Goal: Information Seeking & Learning: Learn about a topic

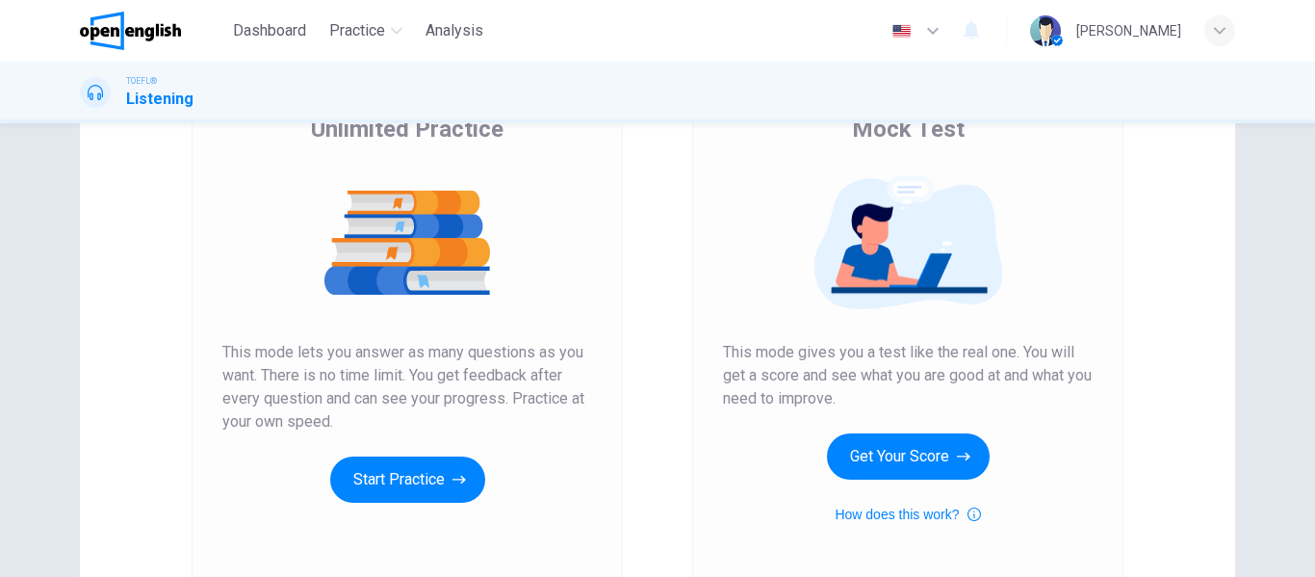
scroll to position [354, 0]
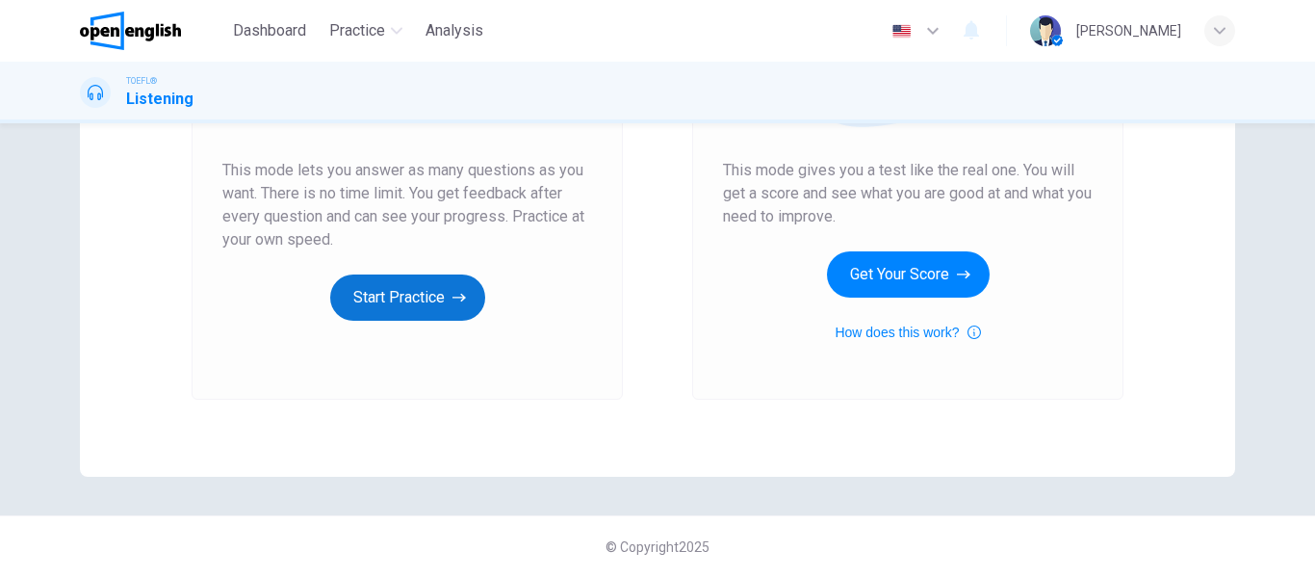
click at [371, 305] on button "Start Practice" at bounding box center [407, 297] width 155 height 46
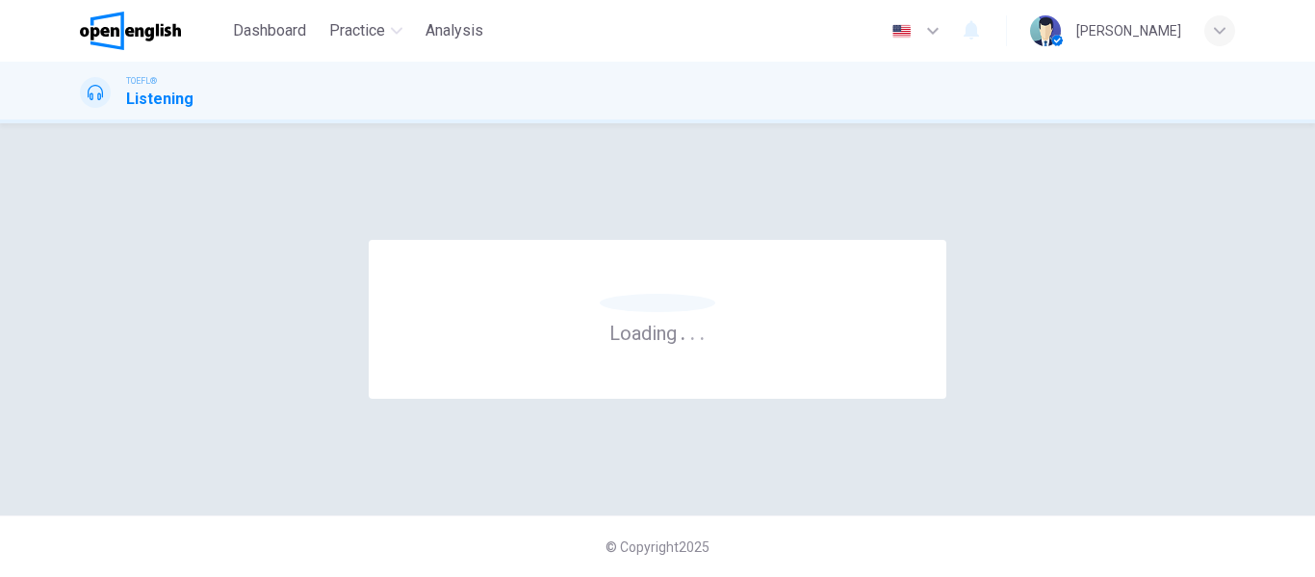
scroll to position [0, 0]
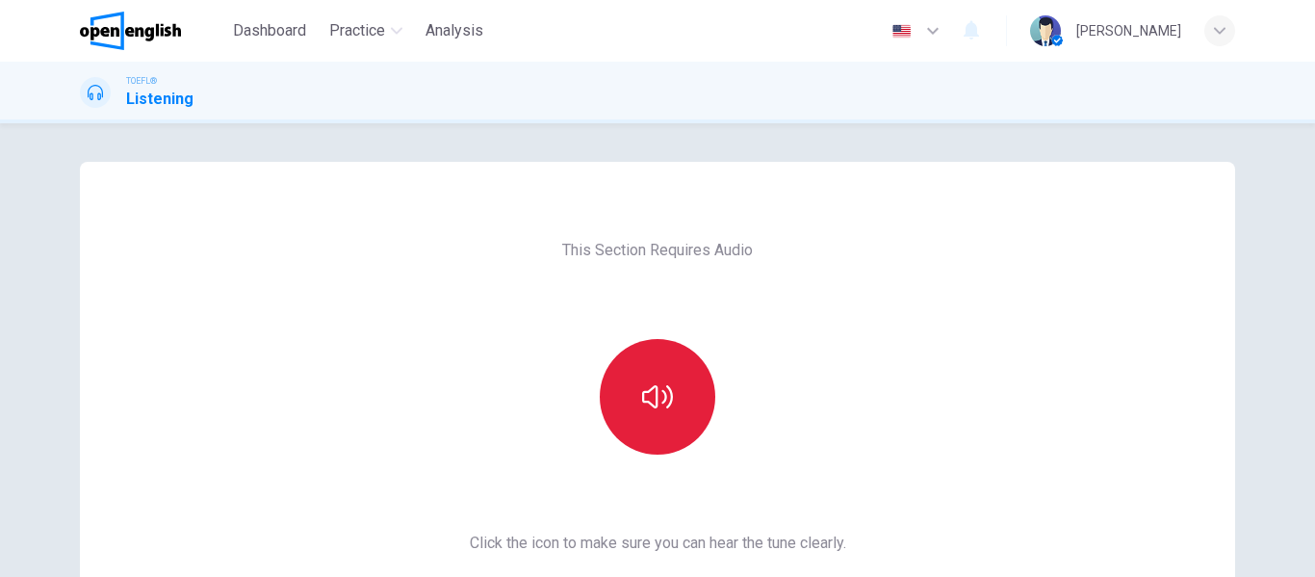
click at [643, 401] on icon "button" at bounding box center [657, 396] width 31 height 31
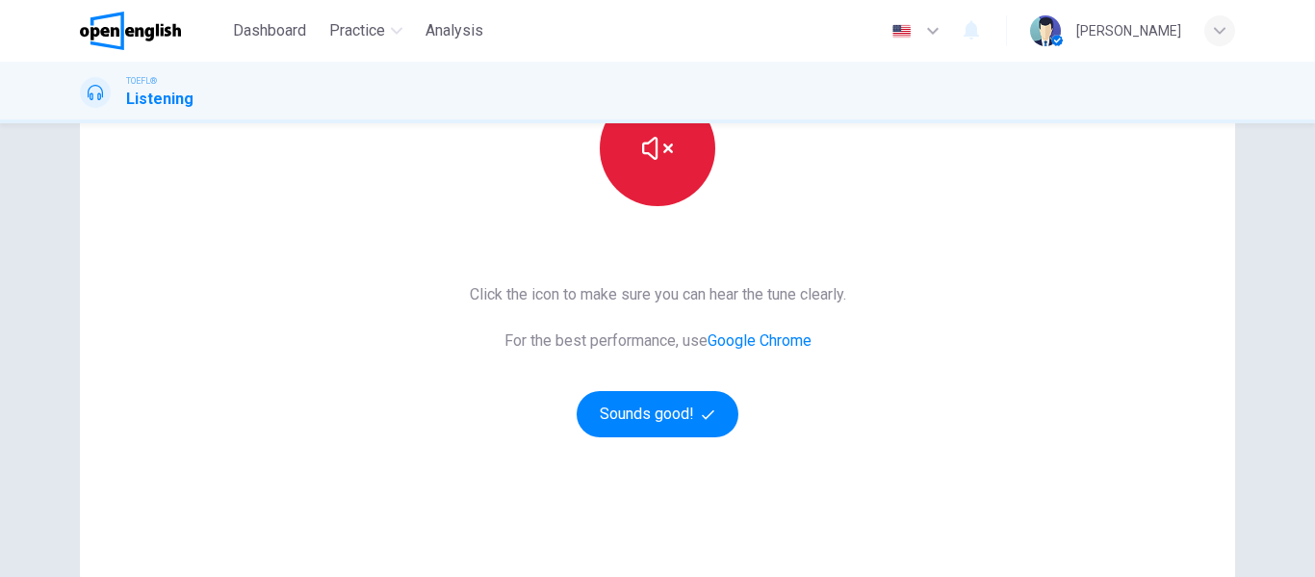
scroll to position [354, 0]
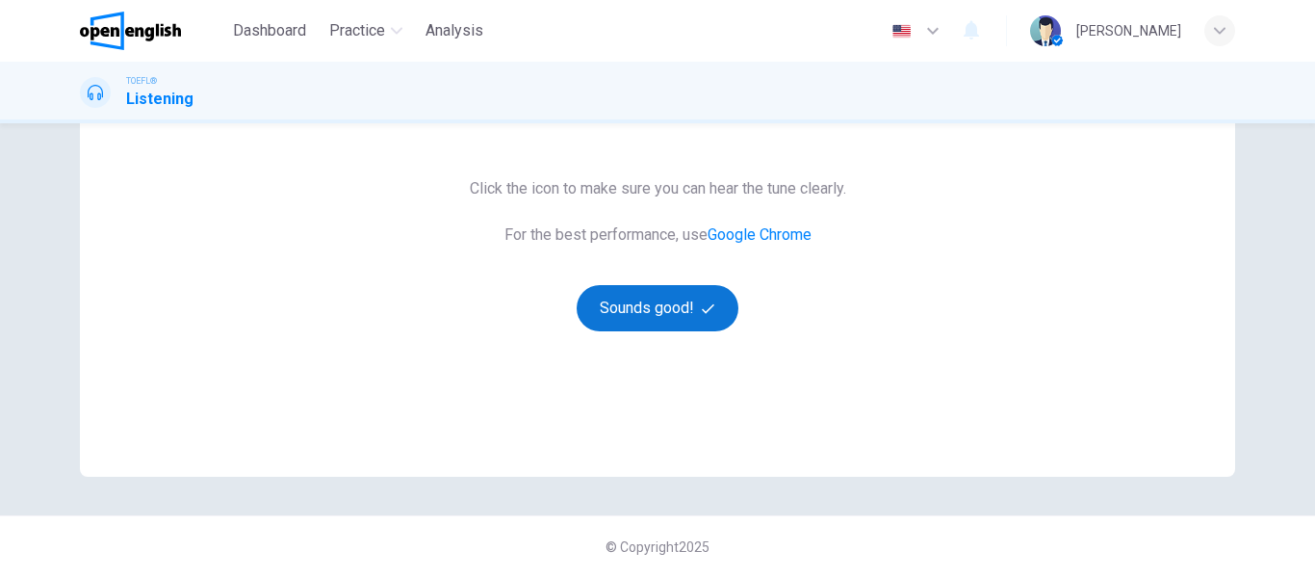
click at [628, 311] on button "Sounds good!" at bounding box center [658, 308] width 162 height 46
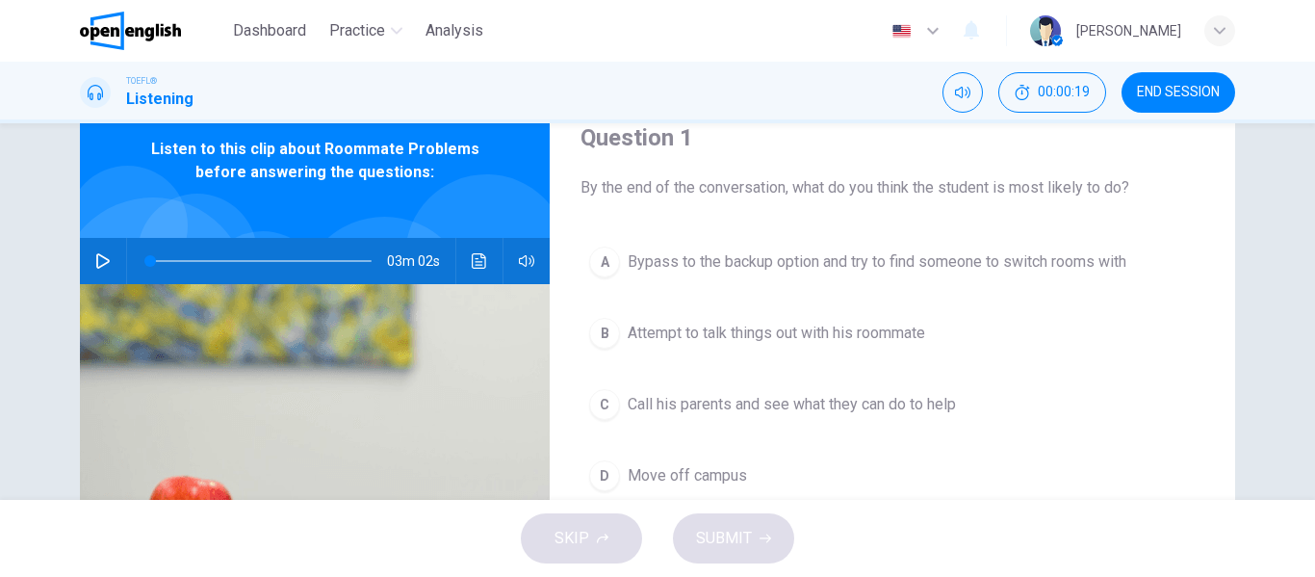
scroll to position [90, 0]
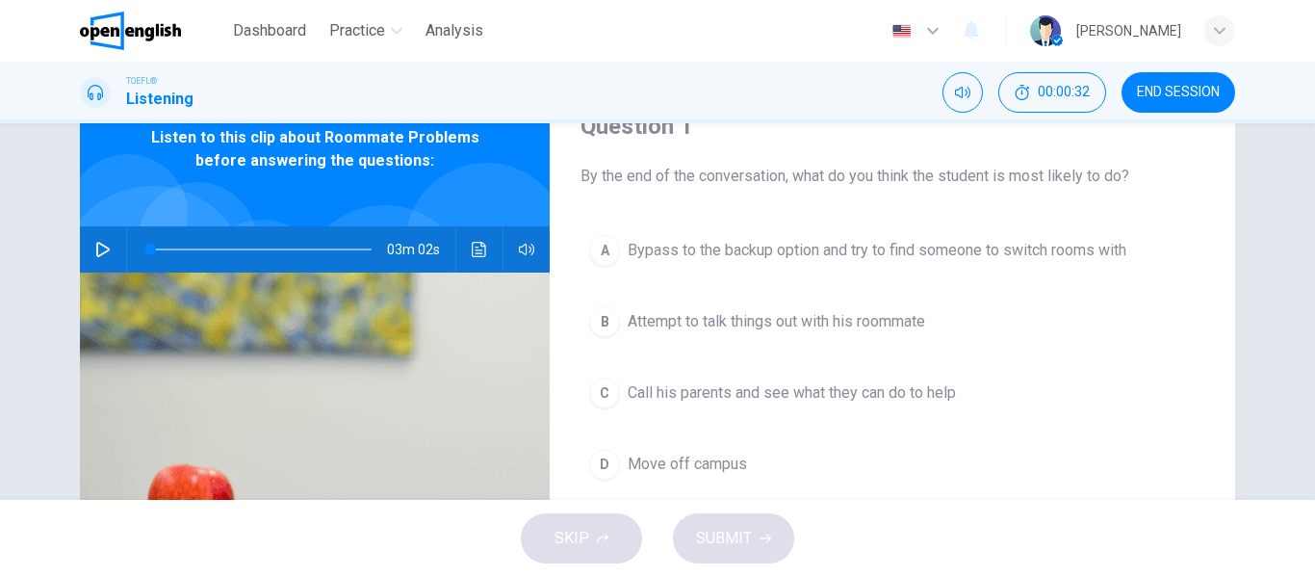
click at [88, 250] on button "button" at bounding box center [103, 249] width 31 height 46
click at [95, 254] on icon "button" at bounding box center [102, 249] width 15 height 15
click at [638, 324] on span "Attempt to talk things out with his roommate" at bounding box center [777, 321] width 298 height 23
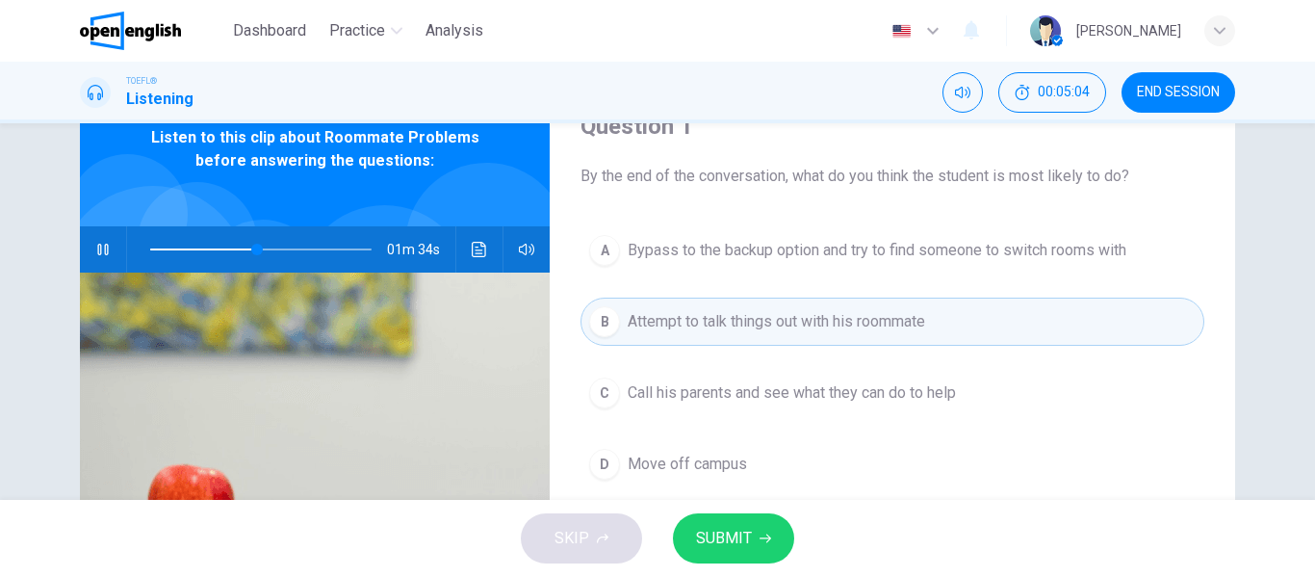
click at [97, 243] on icon "button" at bounding box center [102, 249] width 15 height 15
type input "**"
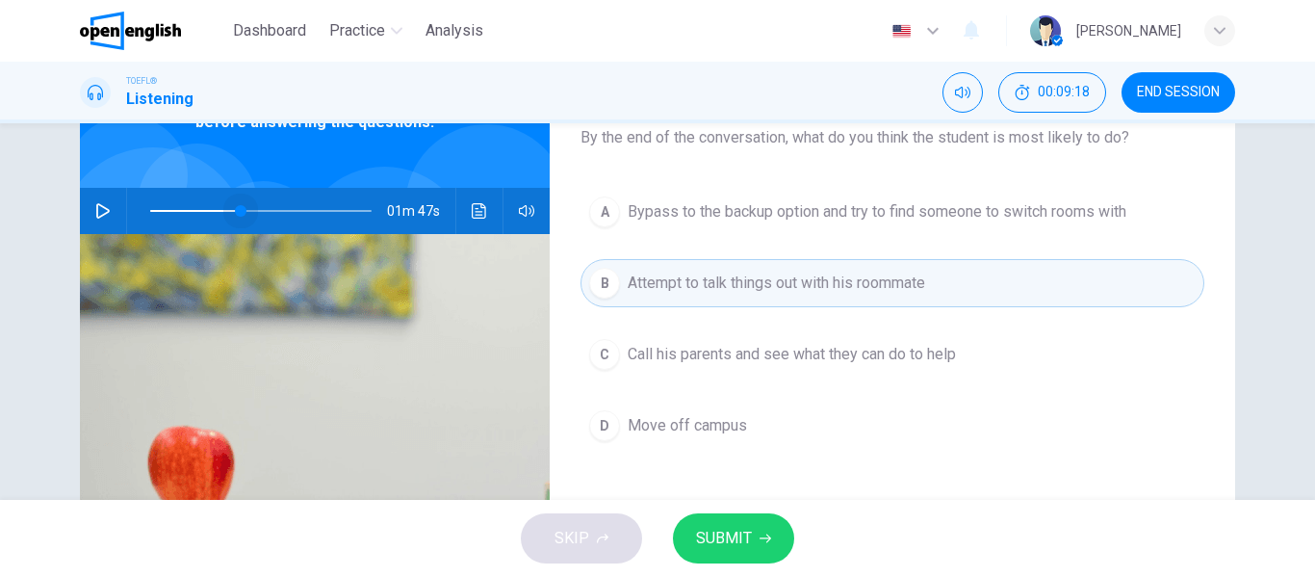
click at [237, 214] on span at bounding box center [241, 211] width 12 height 12
click at [98, 211] on icon "button" at bounding box center [102, 210] width 15 height 15
click at [296, 214] on span at bounding box center [302, 211] width 12 height 12
click at [97, 208] on icon "button" at bounding box center [102, 210] width 15 height 15
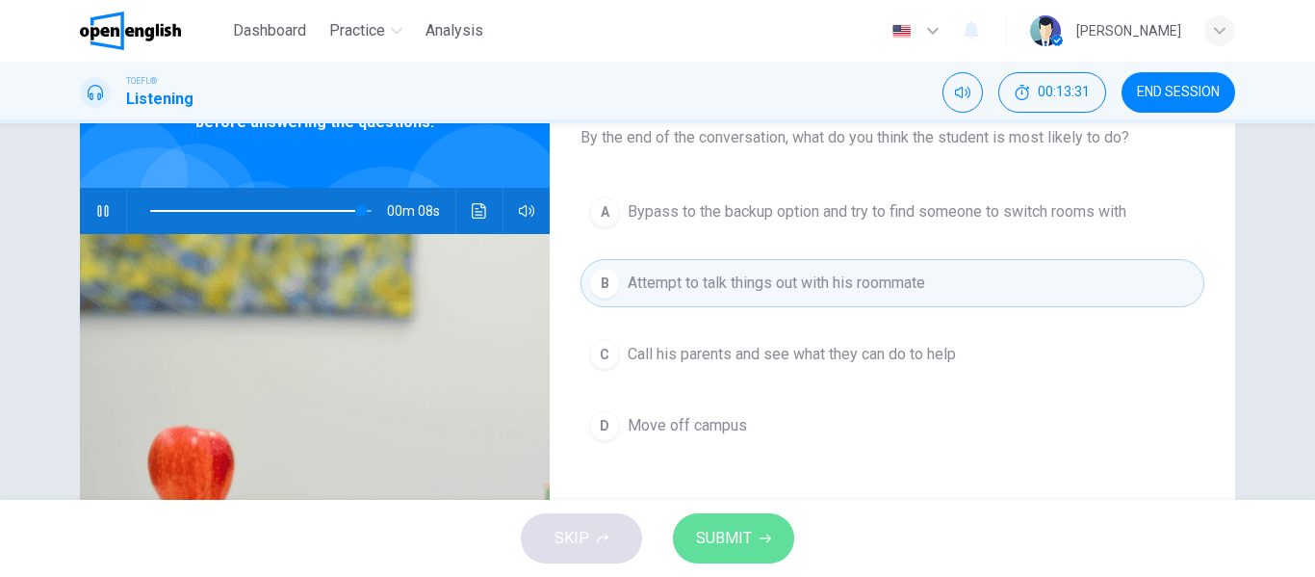
click at [757, 535] on button "SUBMIT" at bounding box center [733, 538] width 121 height 50
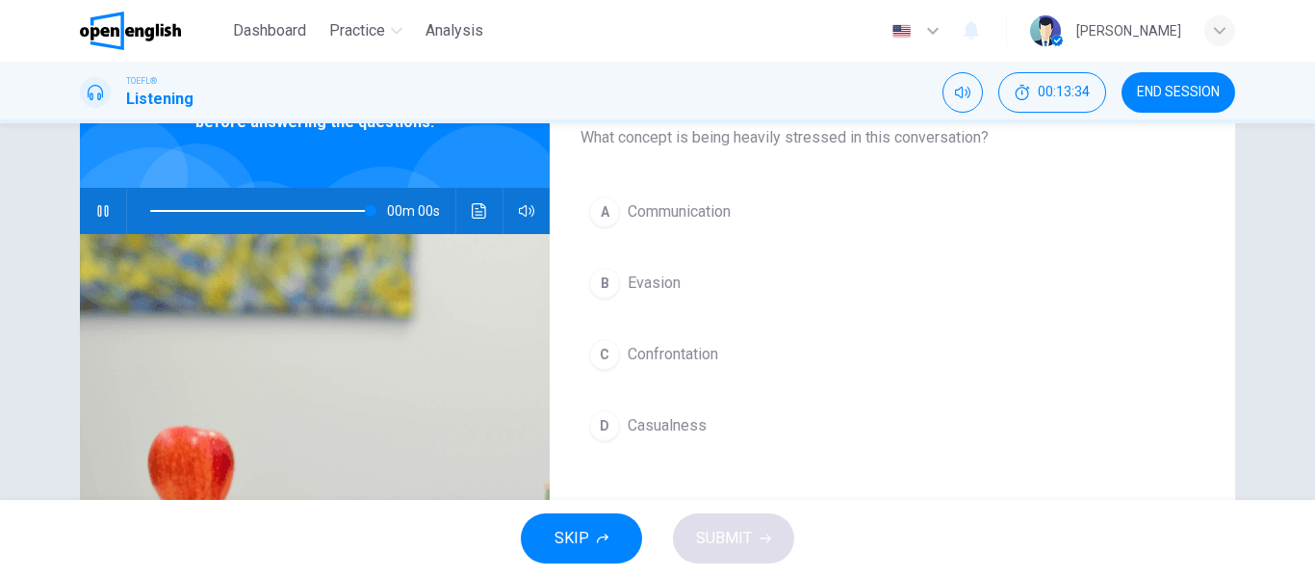
type input "*"
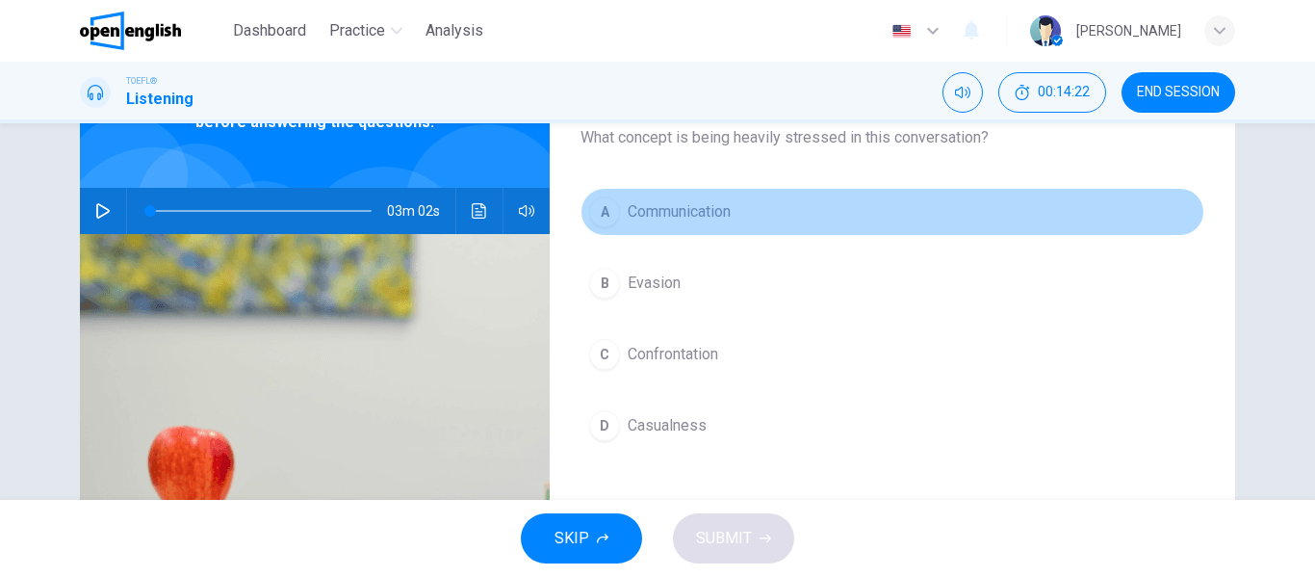
click at [690, 222] on span "Communication" at bounding box center [679, 211] width 103 height 23
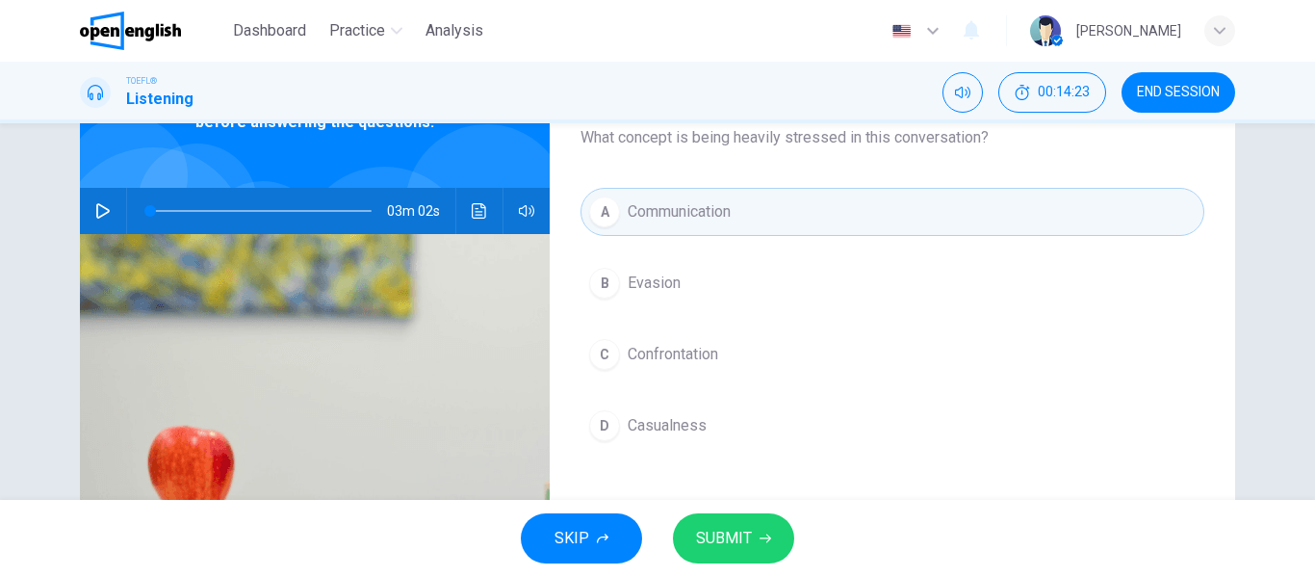
click at [701, 514] on button "SUBMIT" at bounding box center [733, 538] width 121 height 50
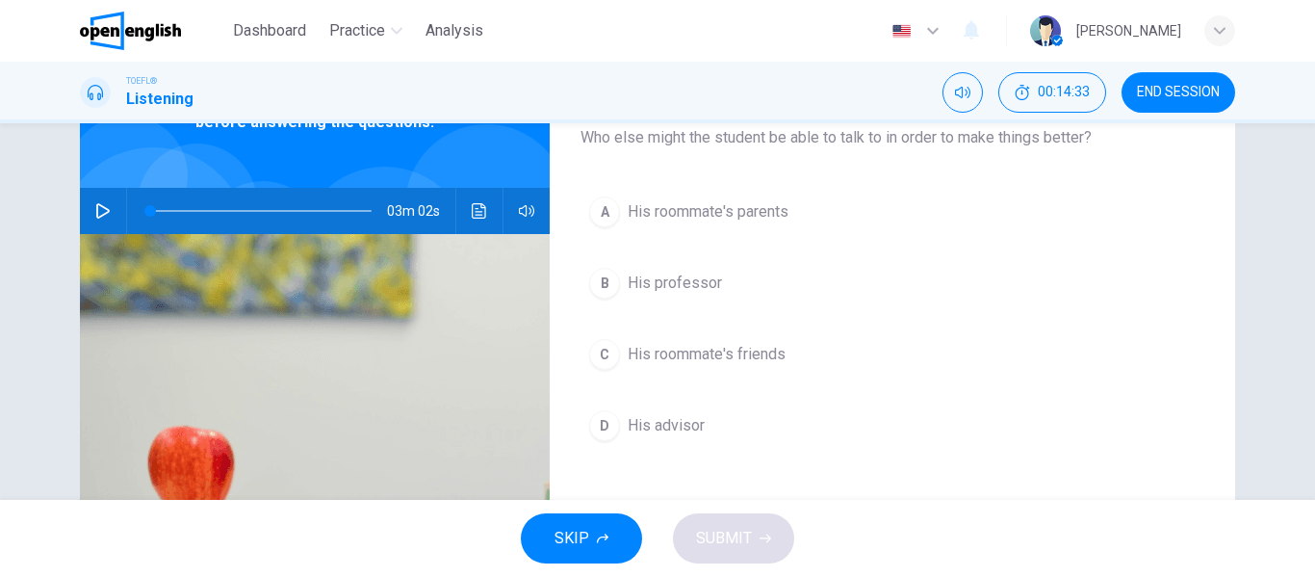
click at [678, 425] on span "His advisor" at bounding box center [666, 425] width 77 height 23
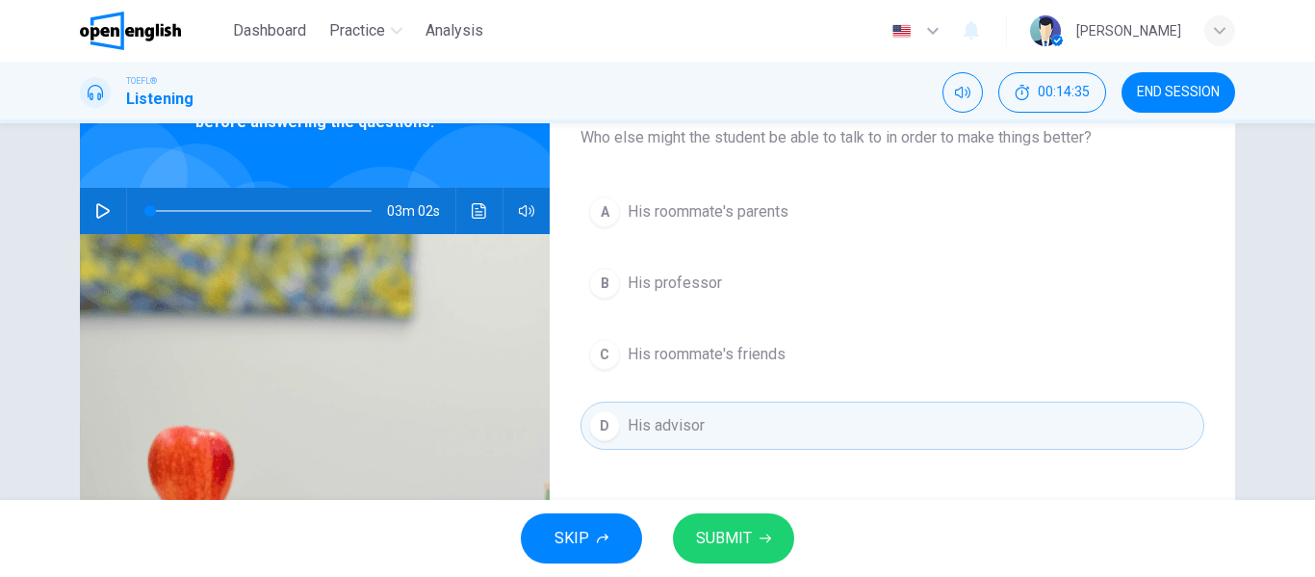
click at [728, 545] on span "SUBMIT" at bounding box center [724, 538] width 56 height 27
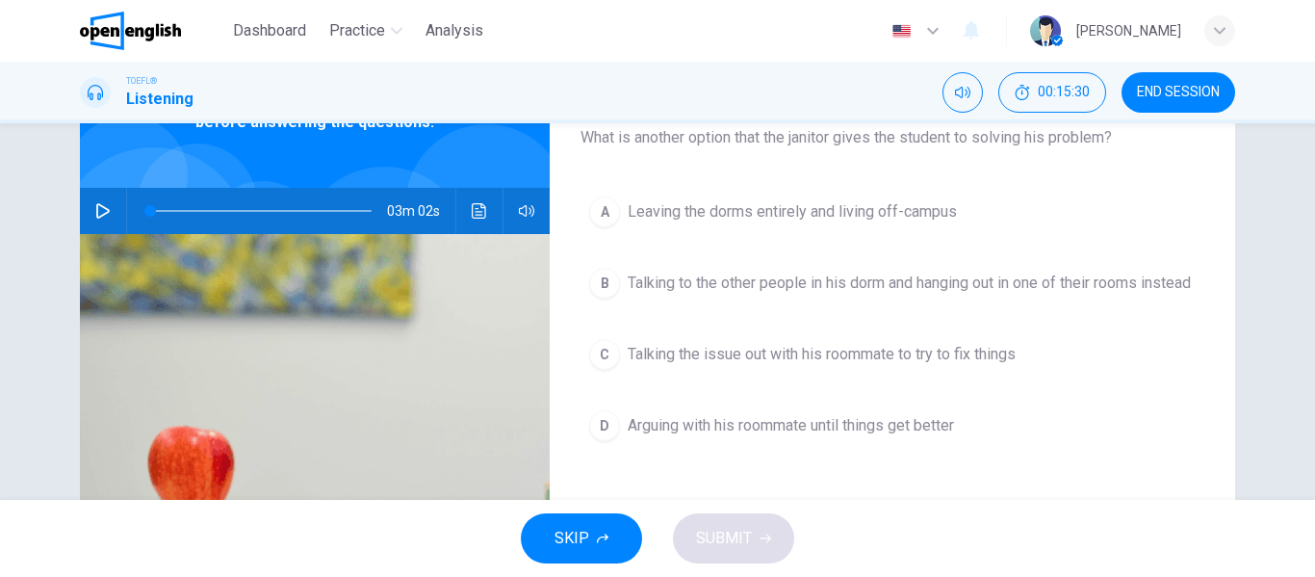
click at [865, 366] on span "Talking the issue out with his roommate to try to fix things" at bounding box center [822, 354] width 388 height 23
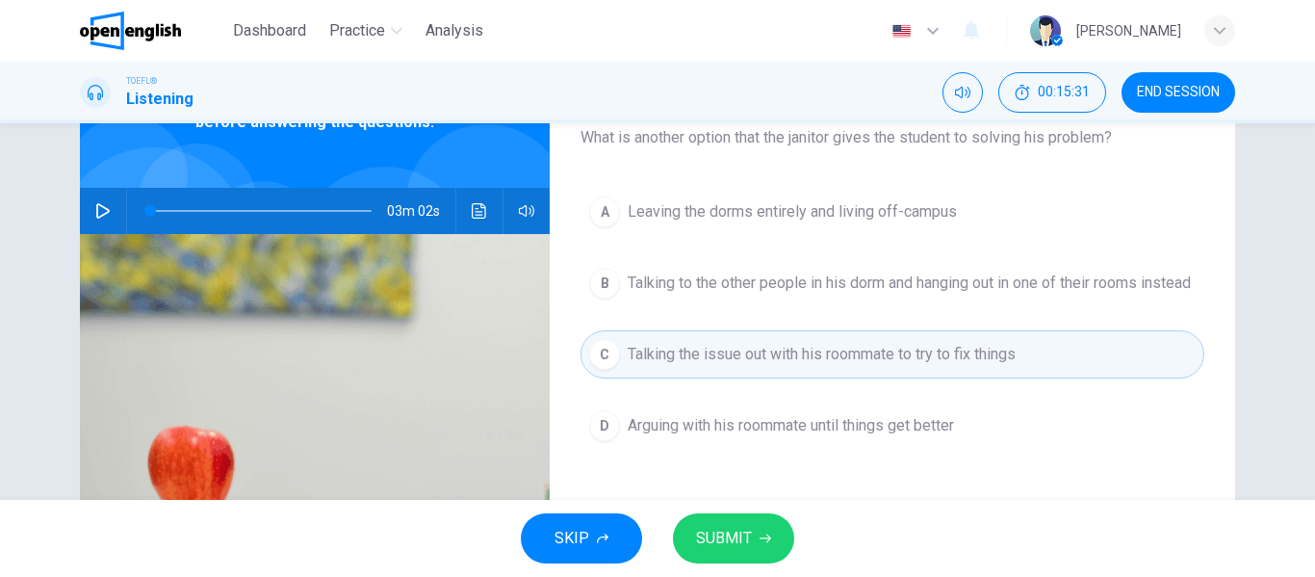
click at [719, 525] on span "SUBMIT" at bounding box center [724, 538] width 56 height 27
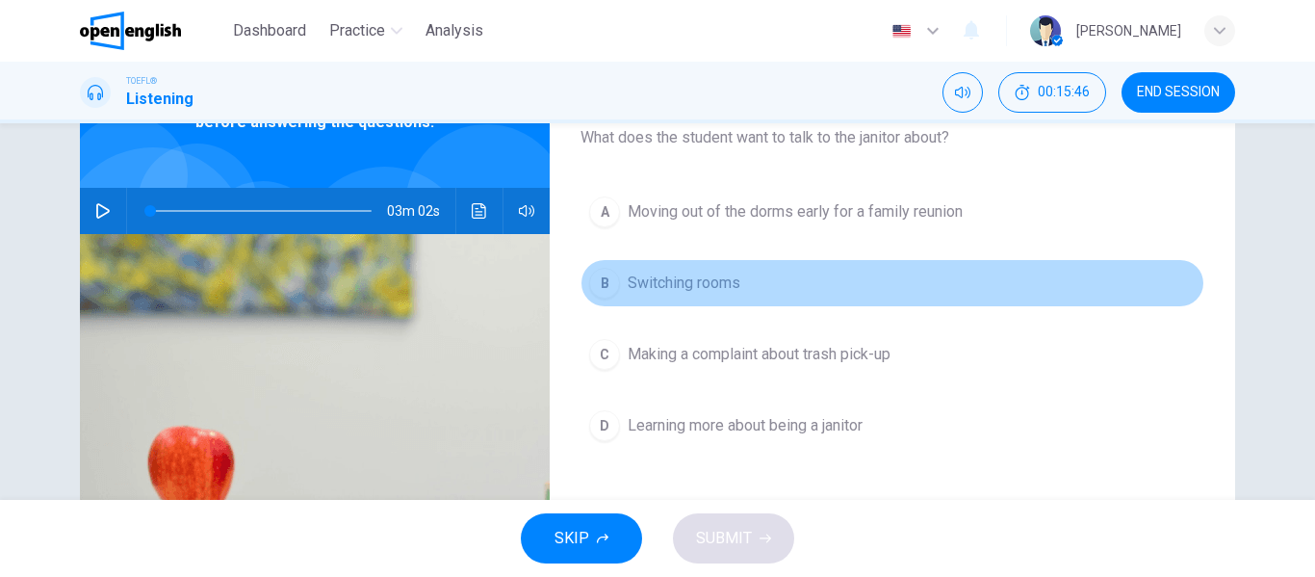
click at [656, 279] on span "Switching rooms" at bounding box center [684, 283] width 113 height 23
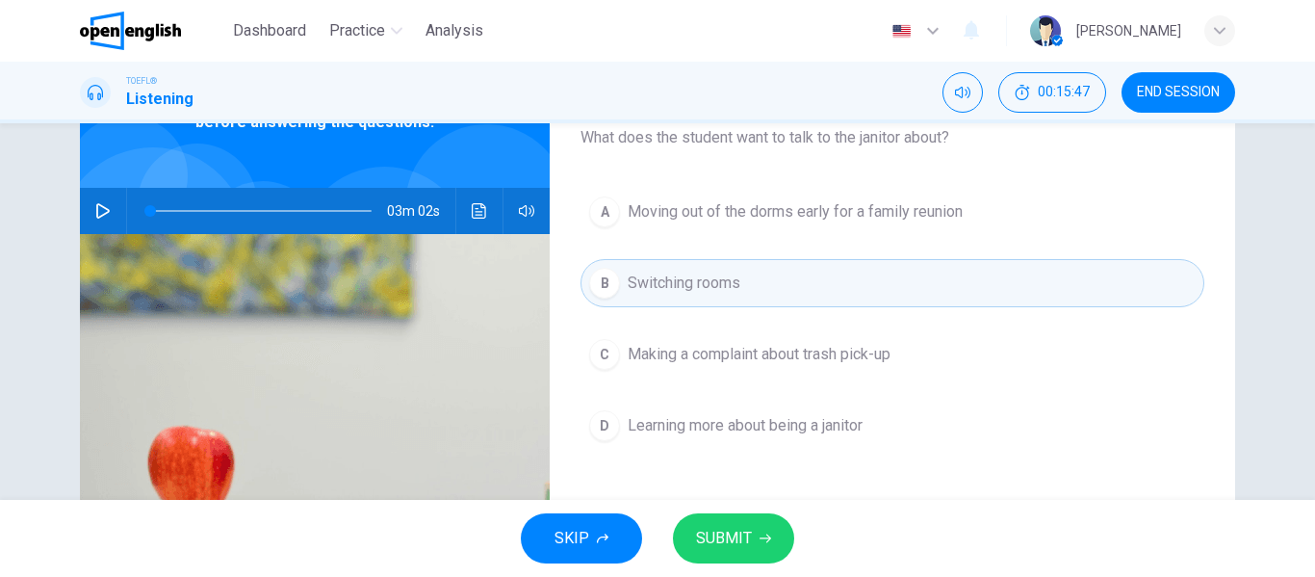
click at [715, 528] on span "SUBMIT" at bounding box center [724, 538] width 56 height 27
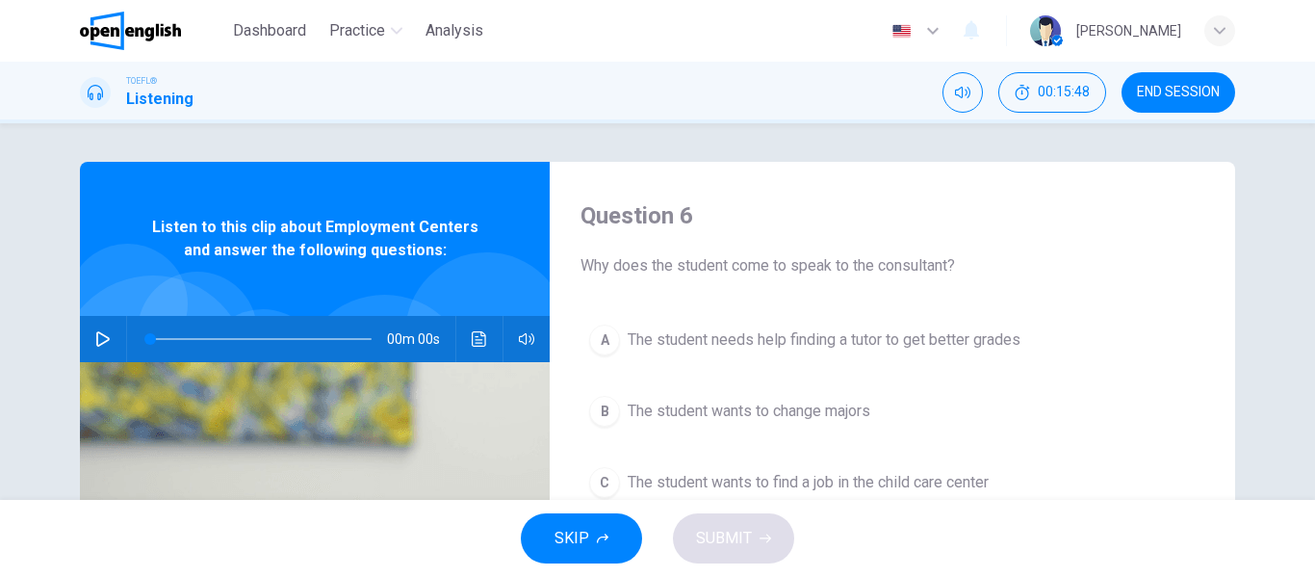
click at [1075, 36] on icon at bounding box center [1062, 46] width 23 height 23
click at [854, 576] on div at bounding box center [657, 577] width 1315 height 0
click at [1173, 89] on span "END SESSION" at bounding box center [1178, 92] width 83 height 15
